Goal: Find specific page/section: Find specific page/section

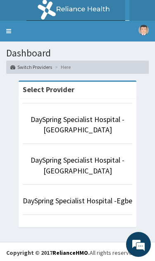
click at [94, 122] on link "DaySpring Specialist Hospital - Ikotun" at bounding box center [78, 124] width 94 height 20
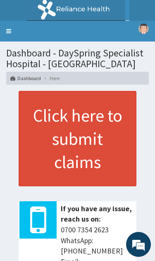
click at [14, 32] on link "Toggle navigation" at bounding box center [8, 31] width 17 height 21
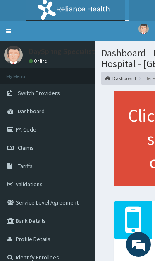
click at [45, 184] on link "Validations" at bounding box center [47, 184] width 95 height 18
